Goal: Task Accomplishment & Management: Manage account settings

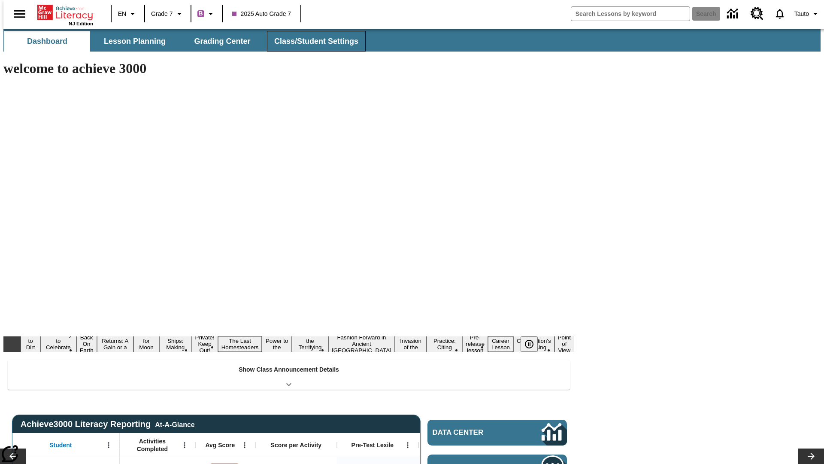
click at [312, 41] on button "Class/Student Settings" at bounding box center [316, 41] width 99 height 21
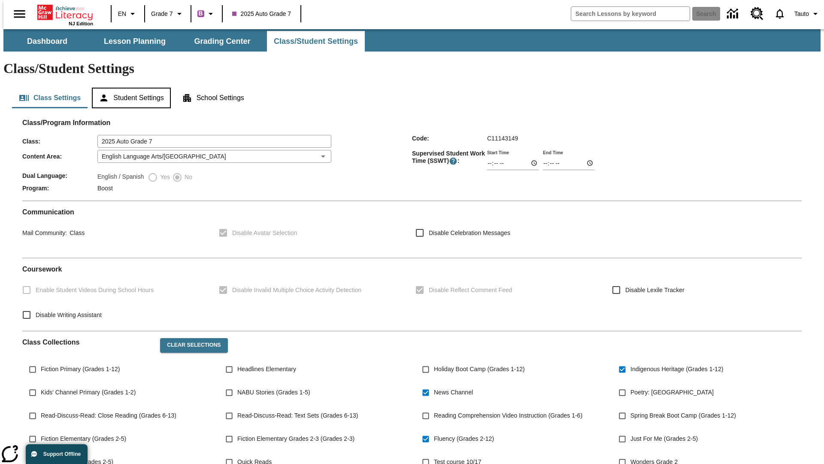
click at [129, 88] on button "Student Settings" at bounding box center [131, 98] width 79 height 21
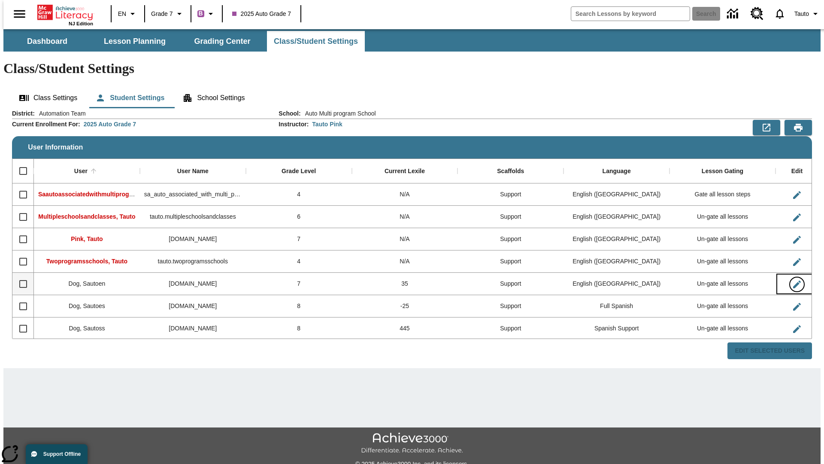
click at [793, 280] on icon "Edit User" at bounding box center [797, 284] width 8 height 8
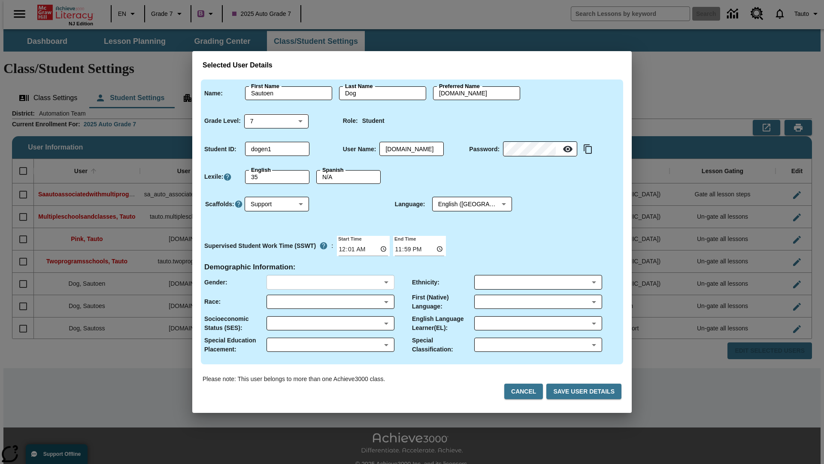
click at [330, 282] on body "Skip to main content NJ Edition EN Grade 7 B 2025 Auto Grade 7 Search 0 Tauto D…" at bounding box center [412, 255] width 818 height 453
click at [330, 301] on body "Skip to main content NJ Edition EN Grade 7 B 2025 Auto Grade 7 Search 0 Tauto D…" at bounding box center [412, 255] width 818 height 453
click at [330, 323] on body "Skip to main content NJ Edition EN Grade 7 B 2025 Auto Grade 7 Search 0 Tauto D…" at bounding box center [412, 255] width 818 height 453
click at [330, 344] on body "Skip to main content NJ Edition EN Grade 7 B 2025 Auto Grade 7 Search 0 Tauto D…" at bounding box center [412, 255] width 818 height 453
click at [538, 282] on body "Skip to main content NJ Edition EN Grade 7 B 2025 Auto Grade 7 Search 0 Tauto D…" at bounding box center [412, 255] width 818 height 453
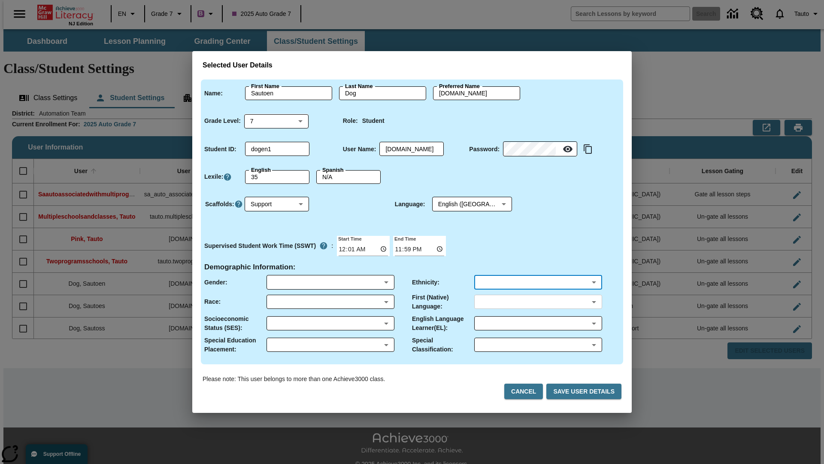
click at [538, 301] on body "Skip to main content NJ Edition EN Grade 7 B 2025 Auto Grade 7 Search 0 Tauto D…" at bounding box center [412, 255] width 818 height 453
click at [538, 323] on body "Skip to main content NJ Edition EN Grade 7 B 2025 Auto Grade 7 Search 0 Tauto D…" at bounding box center [412, 255] width 818 height 453
click at [538, 344] on body "Skip to main content NJ Edition EN Grade 7 B 2025 Auto Grade 7 Search 0 Tauto D…" at bounding box center [412, 255] width 818 height 453
